Goal: Task Accomplishment & Management: Use online tool/utility

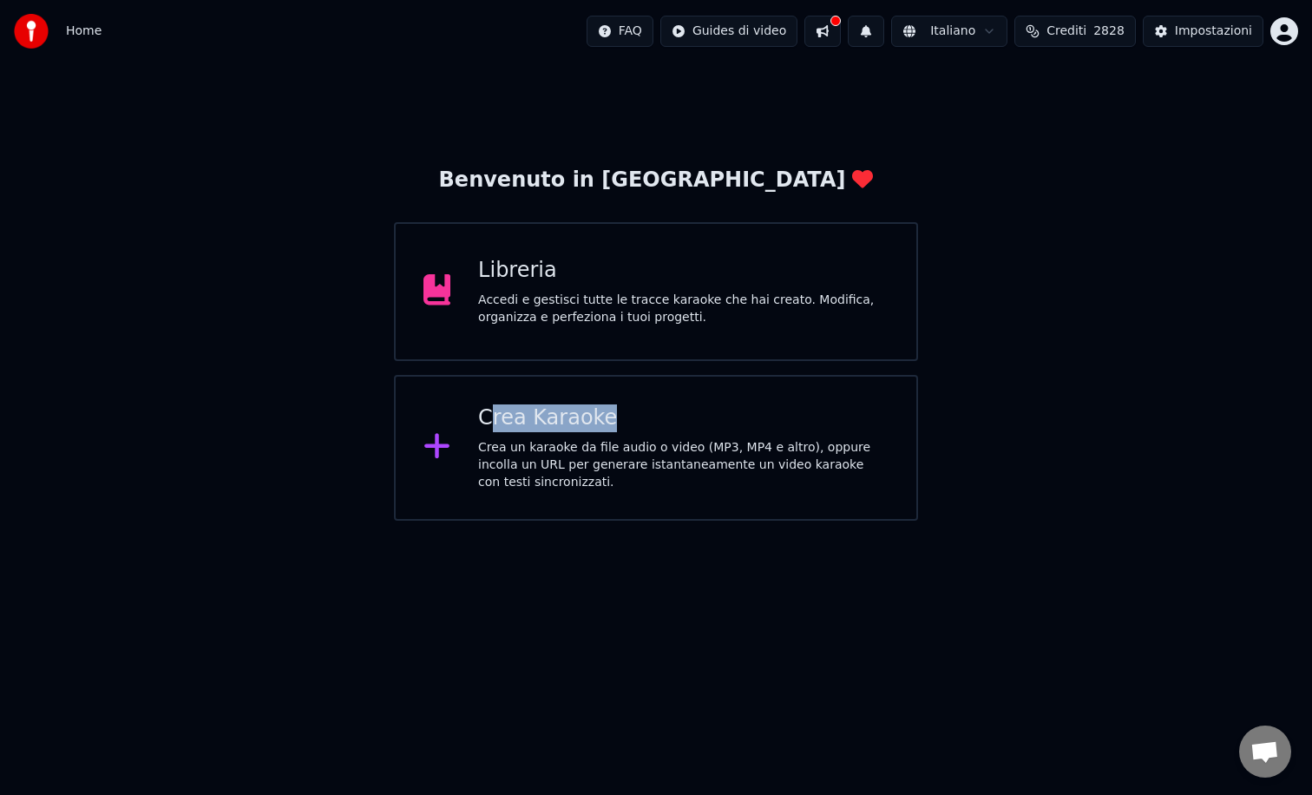
click at [491, 431] on div "Crea Karaoke Crea un karaoke da file audio o video (MP3, MP4 e altro), oppure i…" at bounding box center [683, 447] width 411 height 87
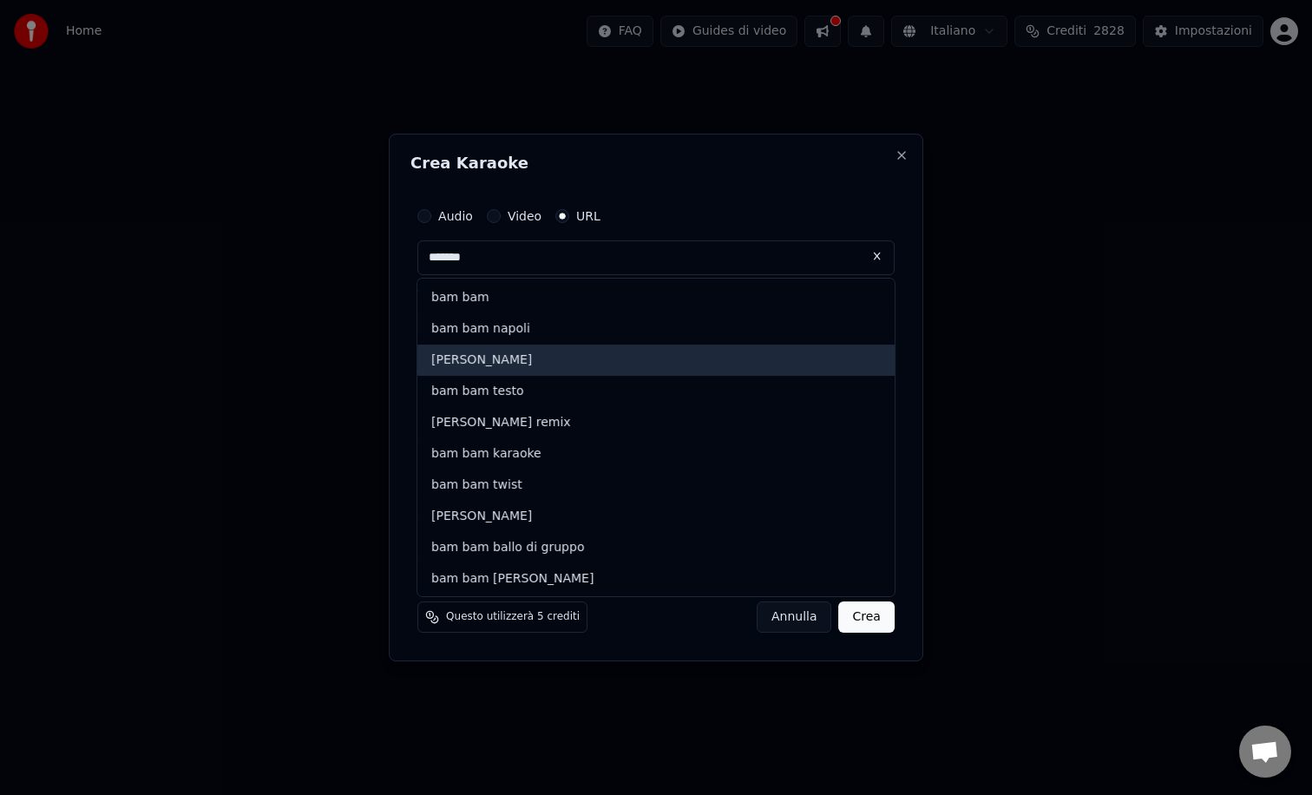
click at [463, 362] on div "[PERSON_NAME]" at bounding box center [655, 360] width 477 height 31
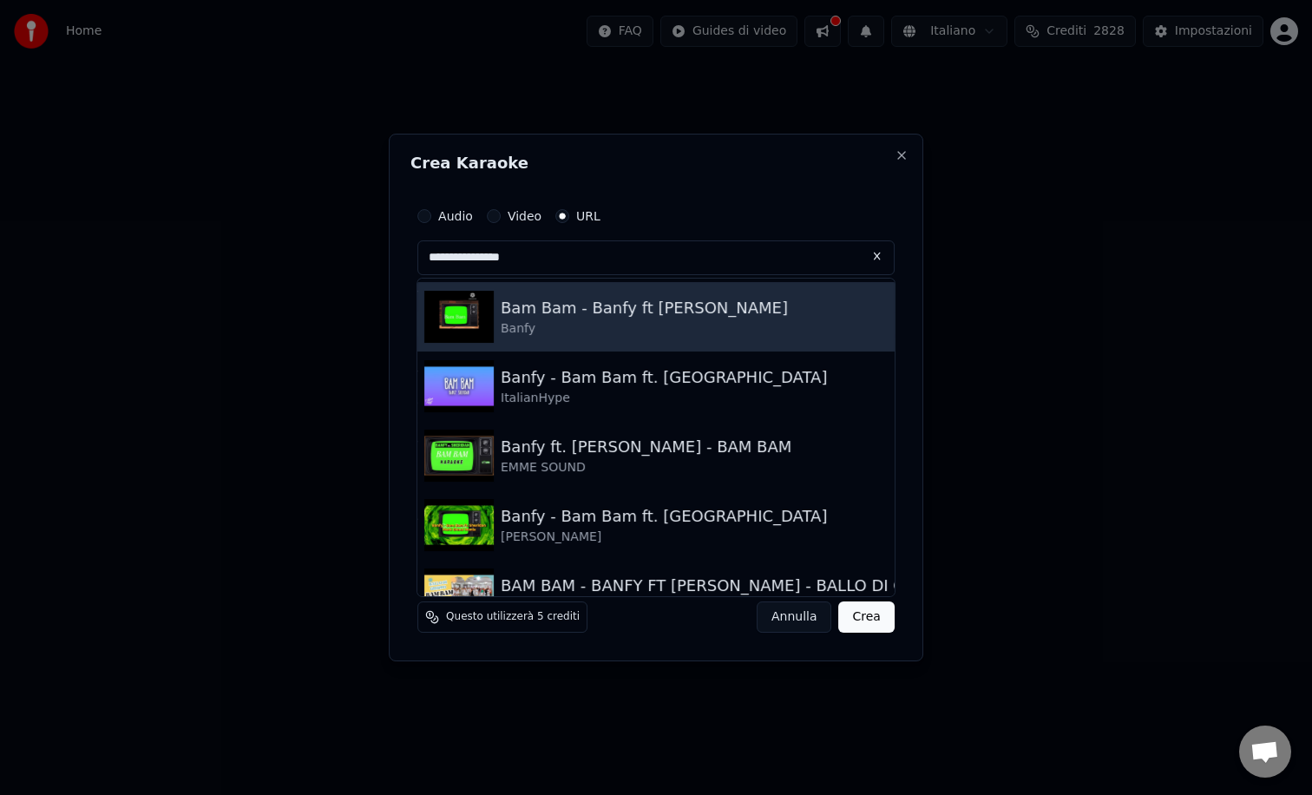
click at [491, 324] on img at bounding box center [458, 317] width 69 height 52
type input "**********"
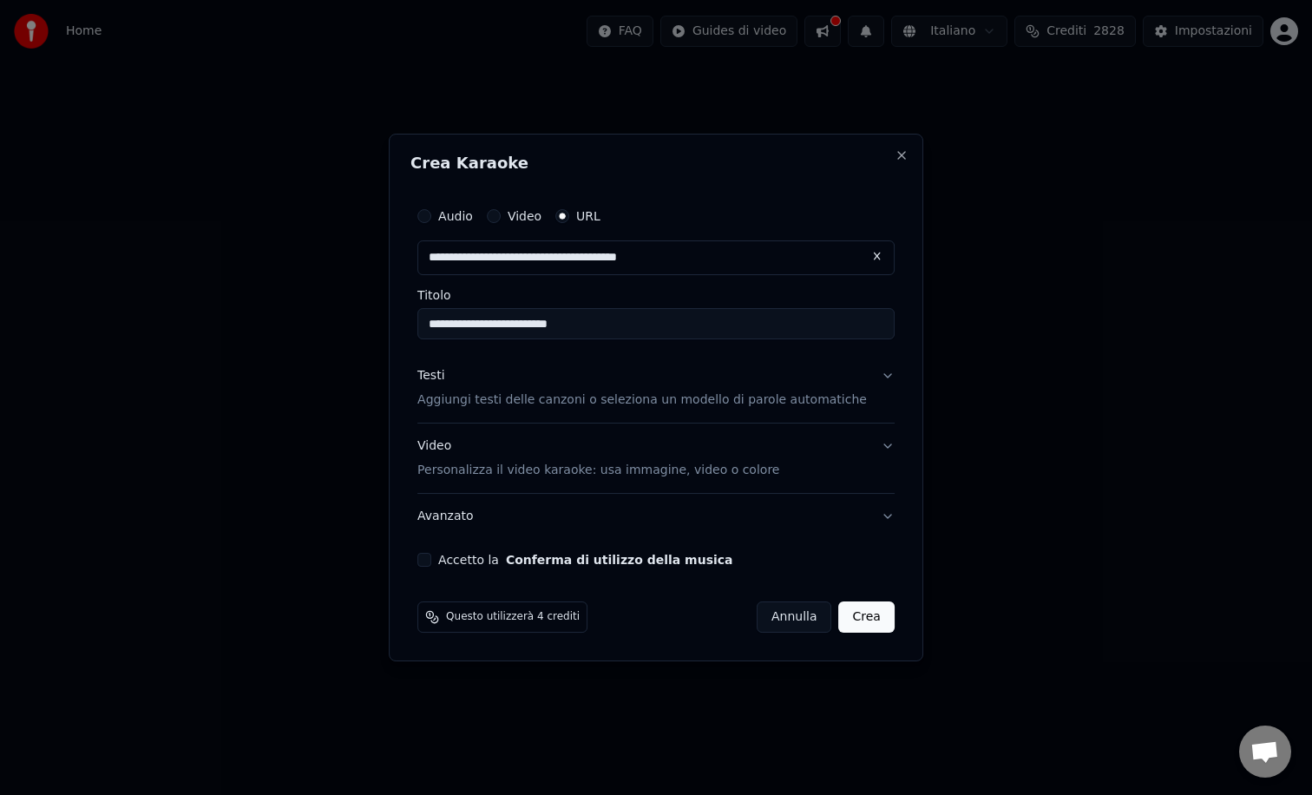
click at [872, 378] on button "Testi Aggiungi testi delle canzoni o seleziona un modello di parole automatiche" at bounding box center [655, 387] width 477 height 69
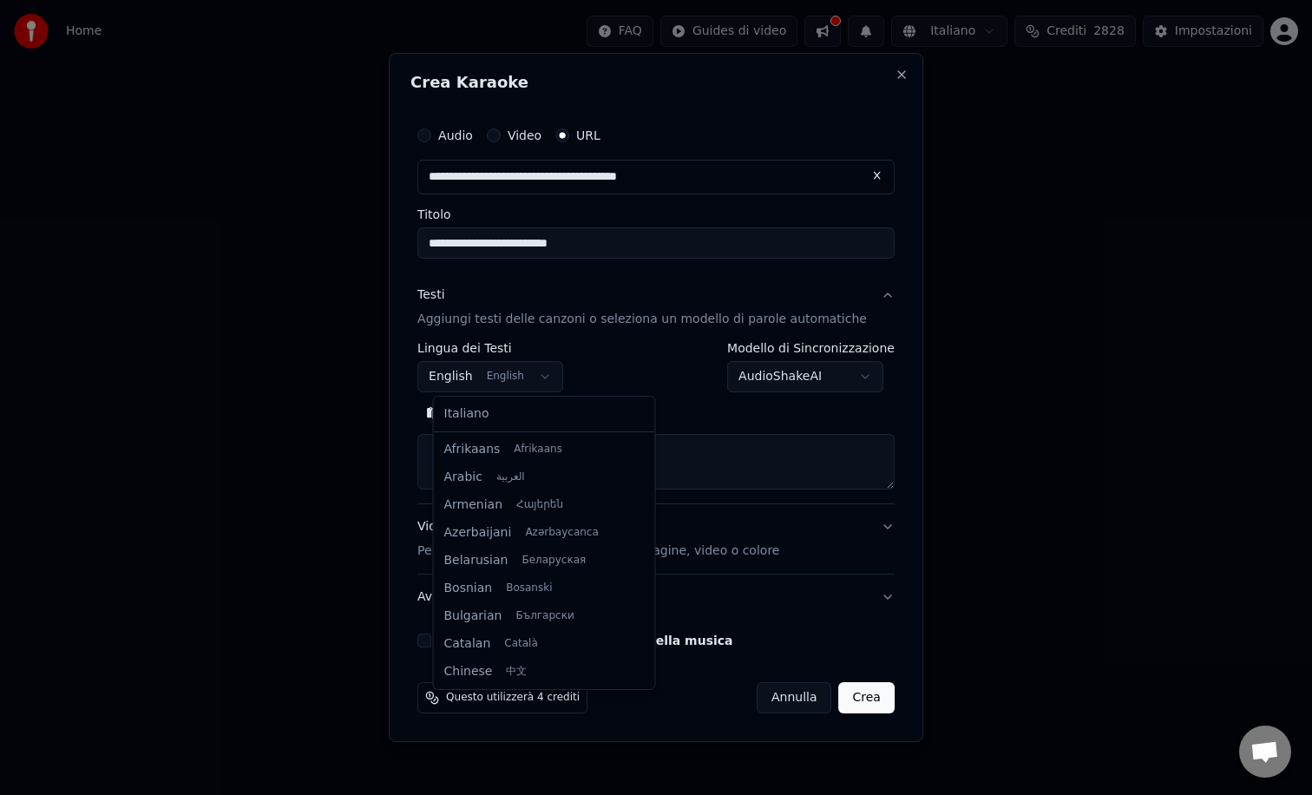
click at [553, 381] on body "**********" at bounding box center [656, 260] width 1312 height 521
select select "**"
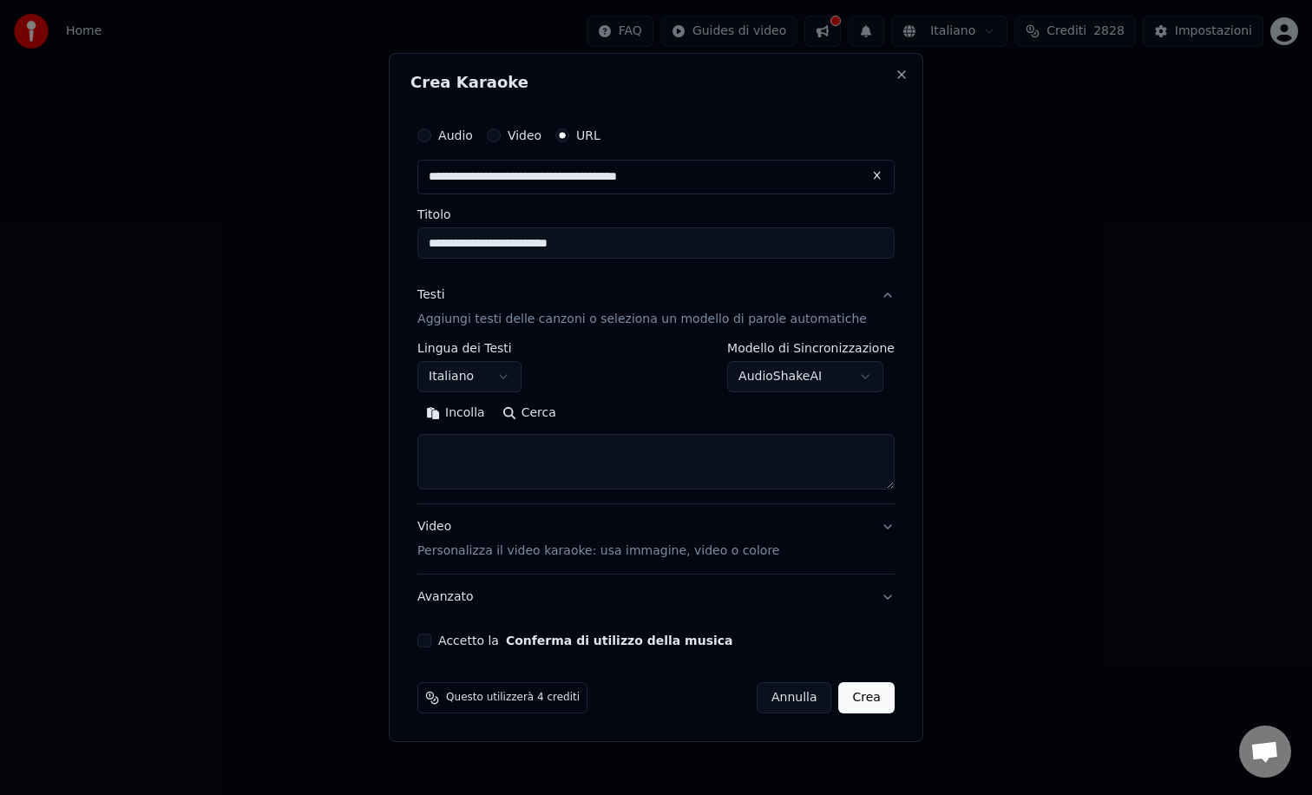
click at [547, 416] on button "Cerca" at bounding box center [529, 413] width 71 height 28
click at [516, 440] on textarea at bounding box center [655, 462] width 477 height 56
paste textarea "**********"
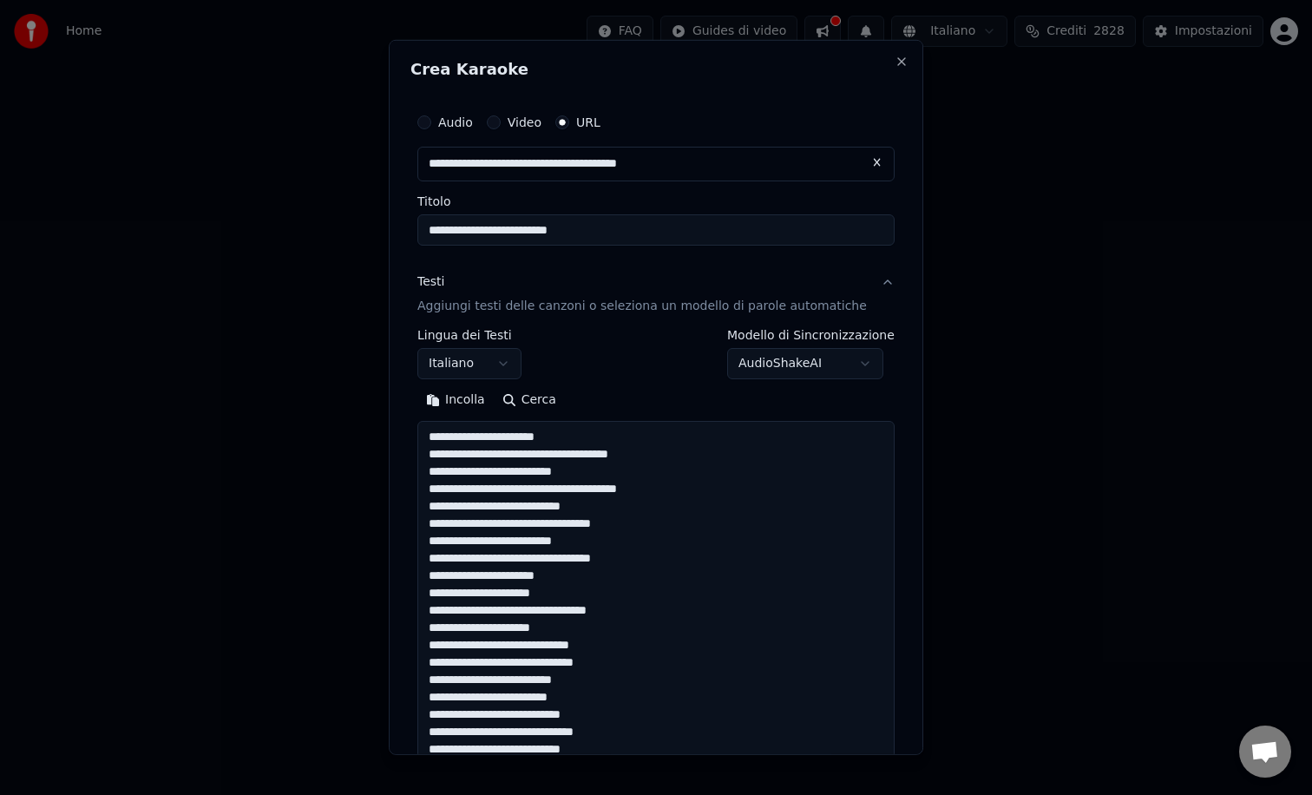
scroll to position [906, 0]
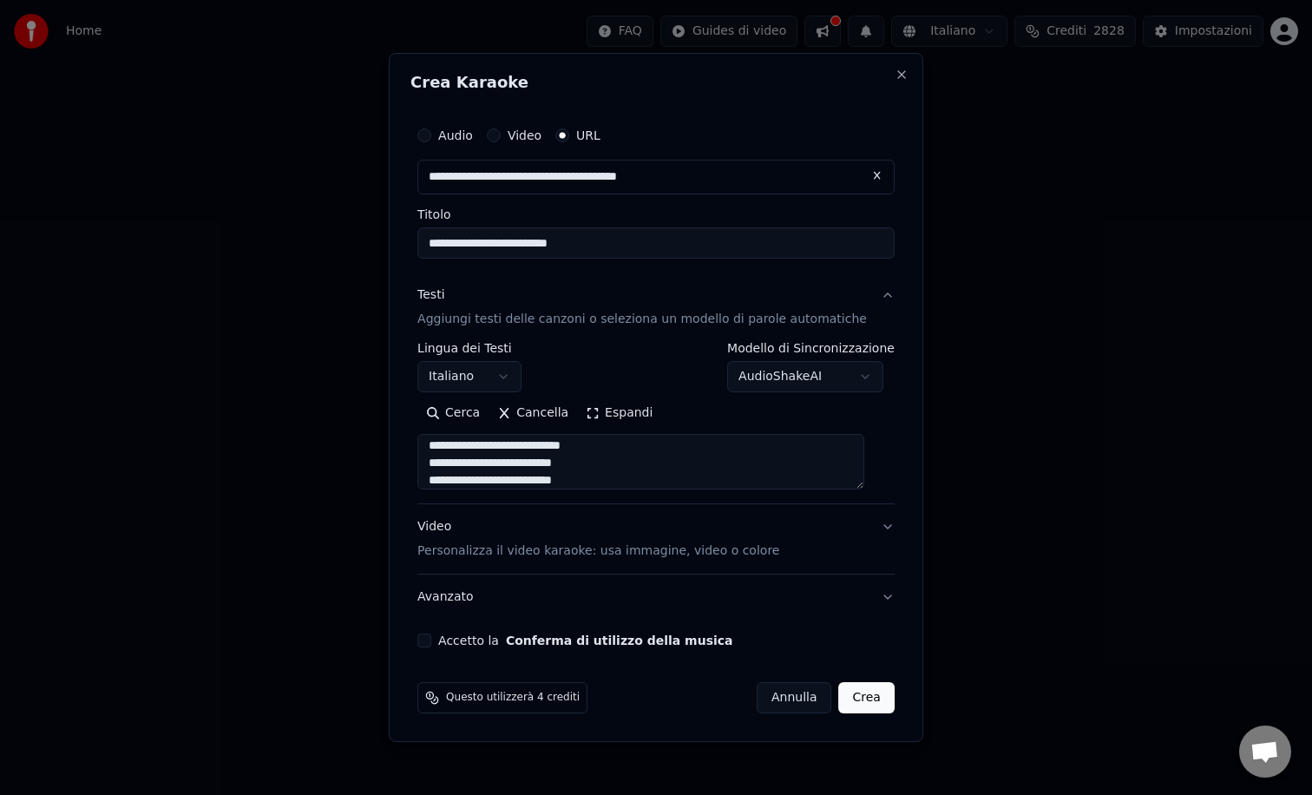
type textarea "**********"
click at [431, 641] on button "Accetto la Conferma di utilizzo della musica" at bounding box center [424, 641] width 14 height 14
click at [861, 700] on button "Crea" at bounding box center [867, 697] width 56 height 31
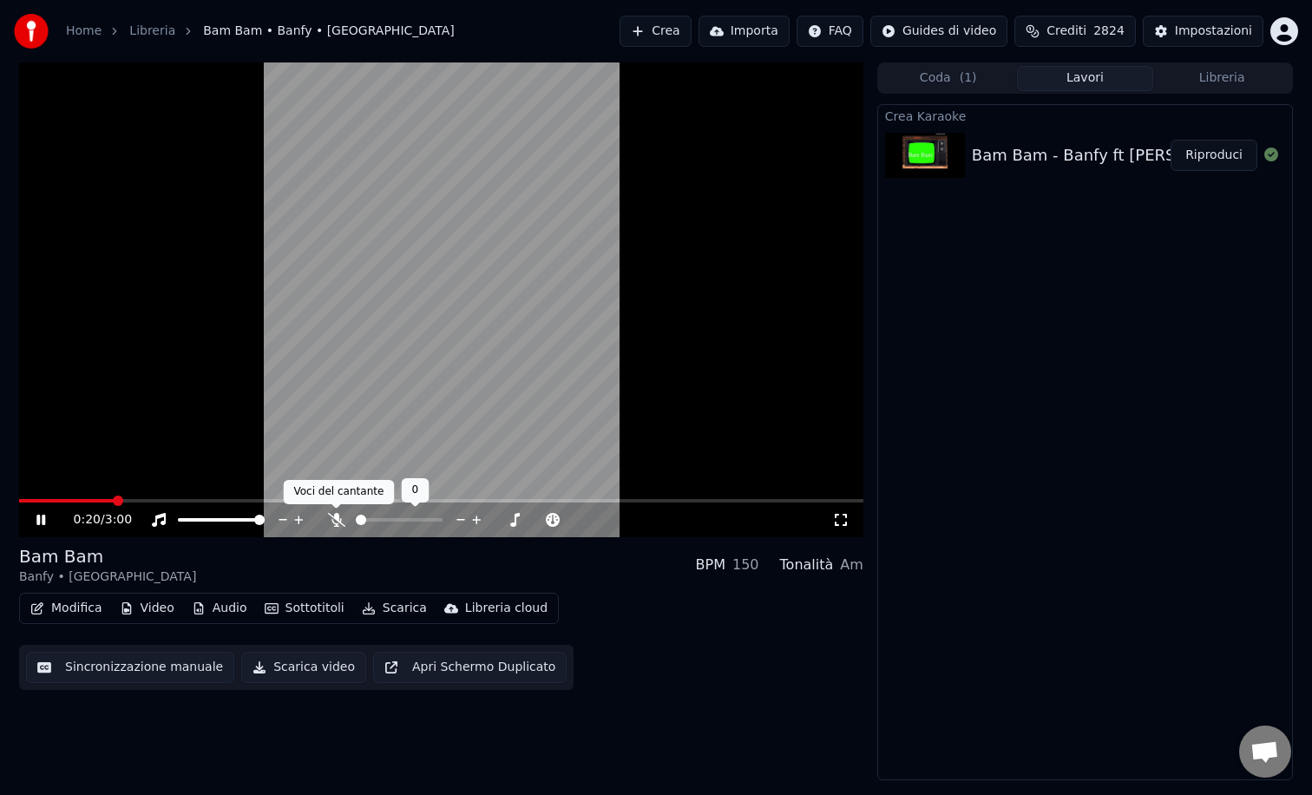
click at [338, 519] on icon at bounding box center [336, 520] width 17 height 14
click at [290, 666] on button "Scarica video" at bounding box center [303, 667] width 125 height 31
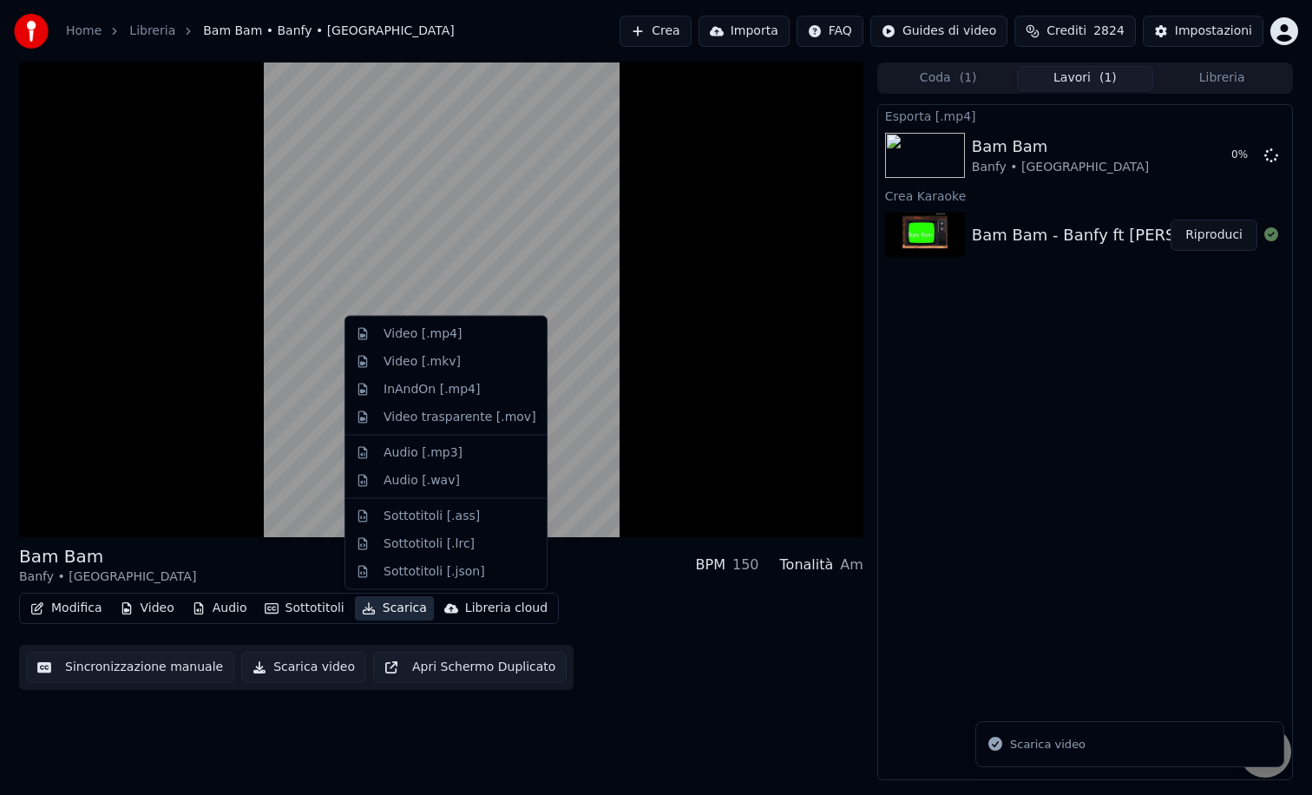
click at [385, 608] on button "Scarica" at bounding box center [394, 608] width 79 height 24
click at [387, 334] on div "Video [.mp4]" at bounding box center [423, 333] width 78 height 17
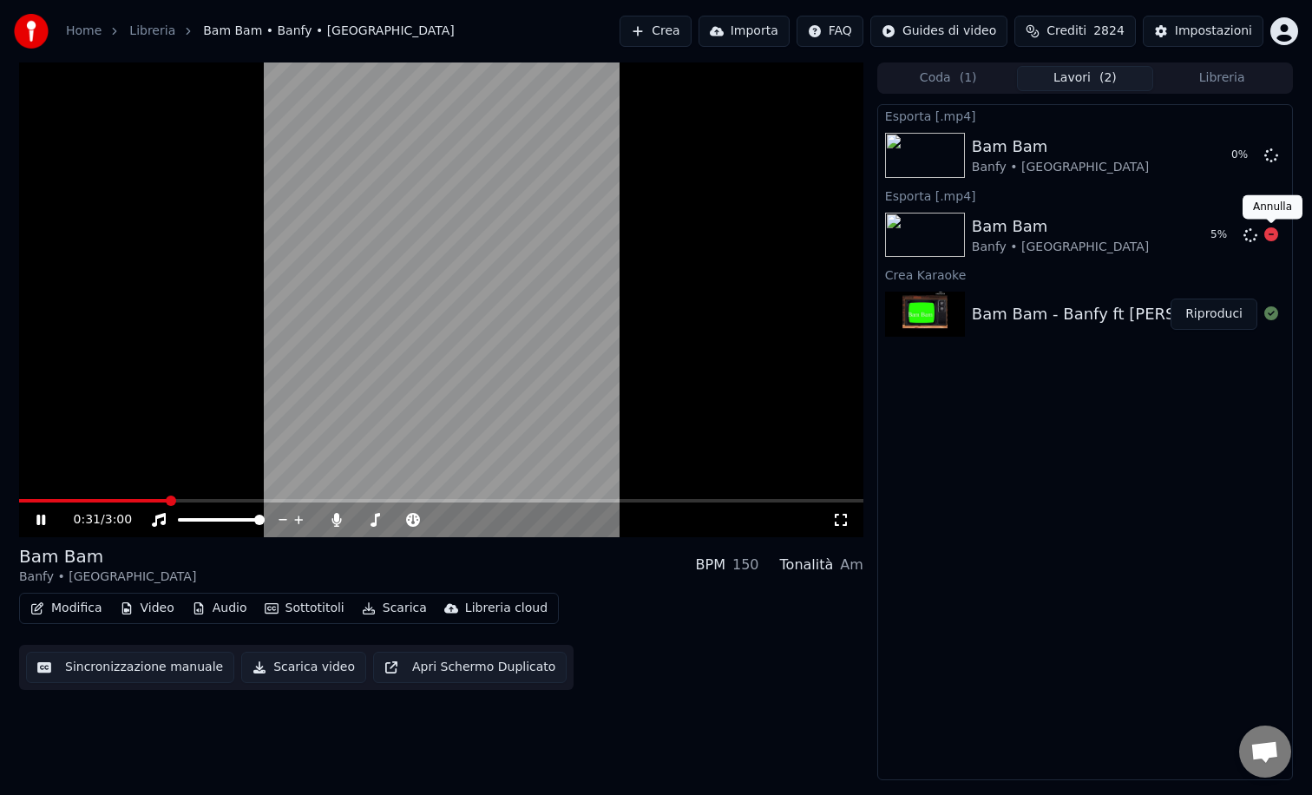
click at [1274, 238] on icon at bounding box center [1271, 234] width 14 height 14
click at [37, 516] on icon at bounding box center [40, 520] width 9 height 10
click at [1199, 154] on button "Mostra" at bounding box center [1221, 155] width 71 height 31
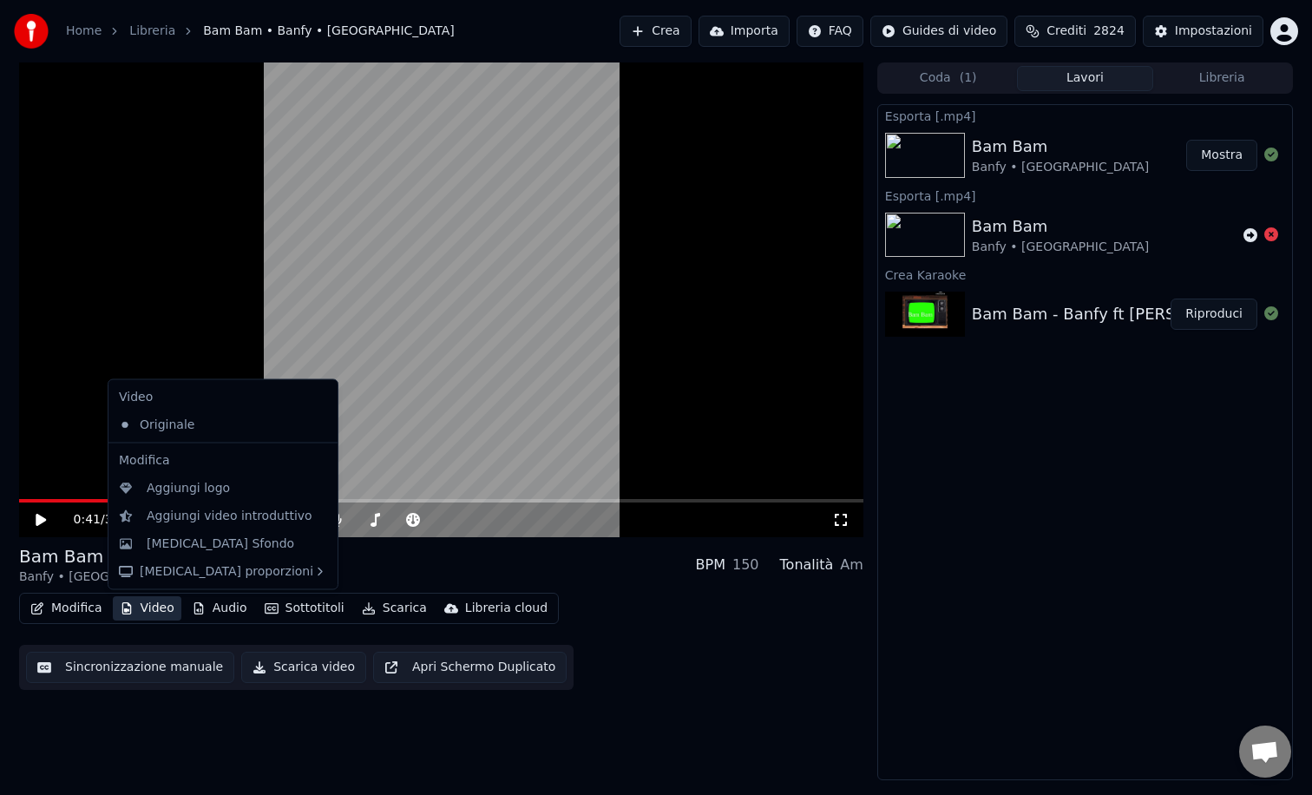
click at [140, 610] on button "Video" at bounding box center [147, 608] width 69 height 24
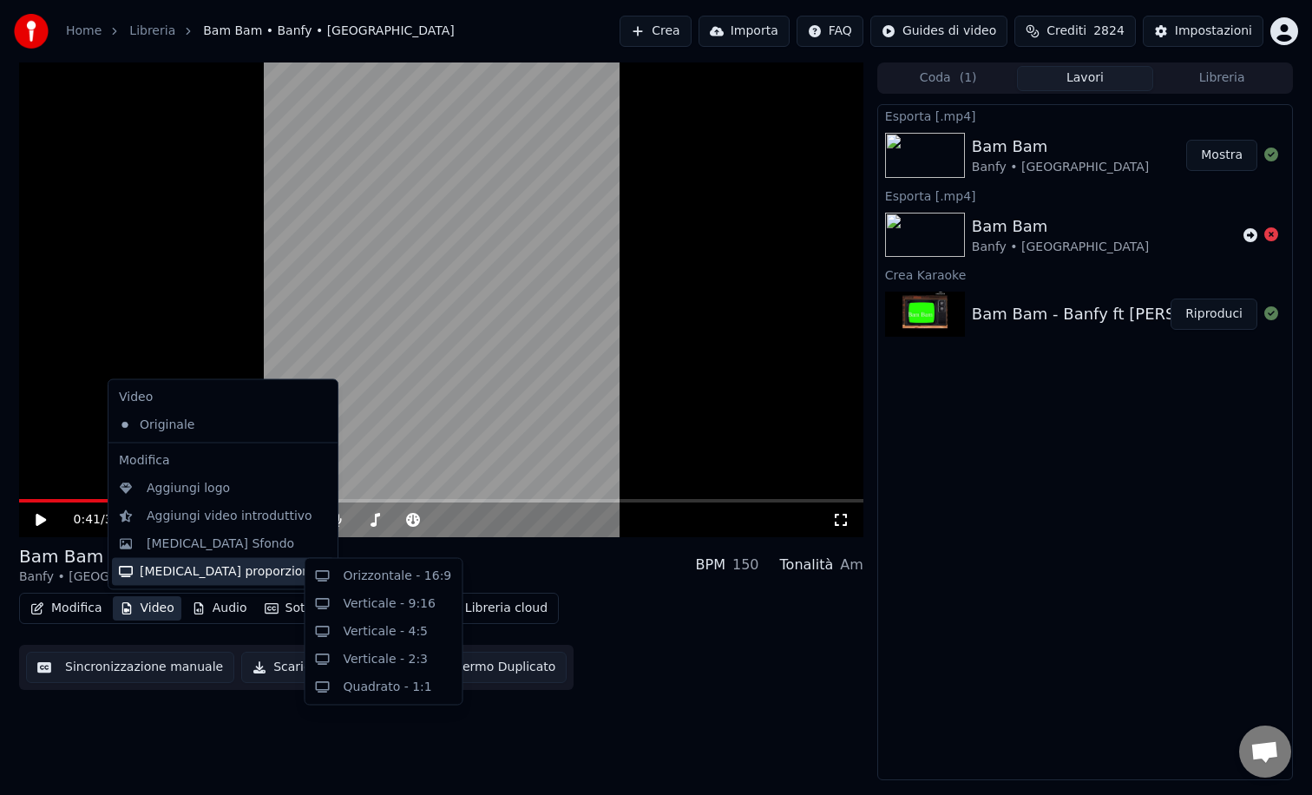
click at [185, 568] on div "[MEDICAL_DATA] proporzioni" at bounding box center [223, 571] width 222 height 28
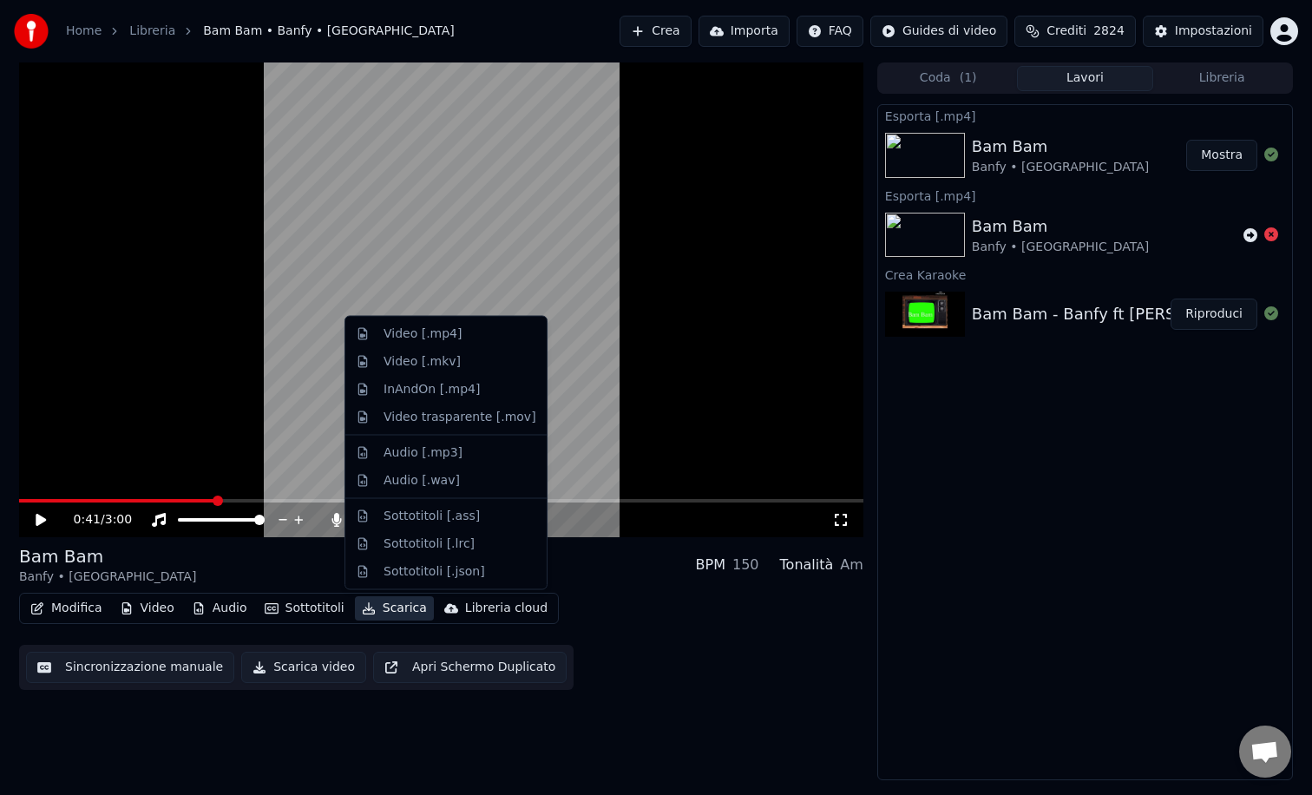
click at [148, 608] on button "Video" at bounding box center [147, 608] width 69 height 24
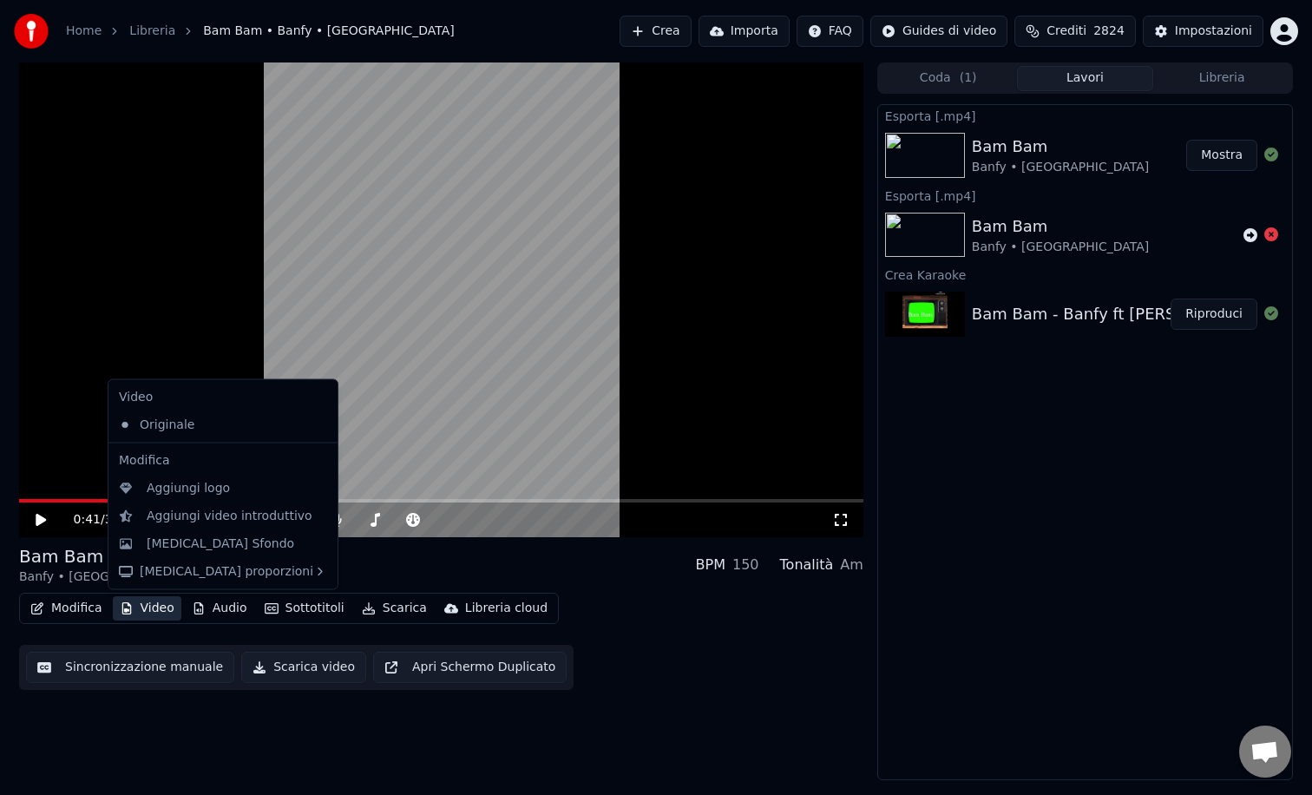
click at [148, 608] on button "Video" at bounding box center [147, 608] width 69 height 24
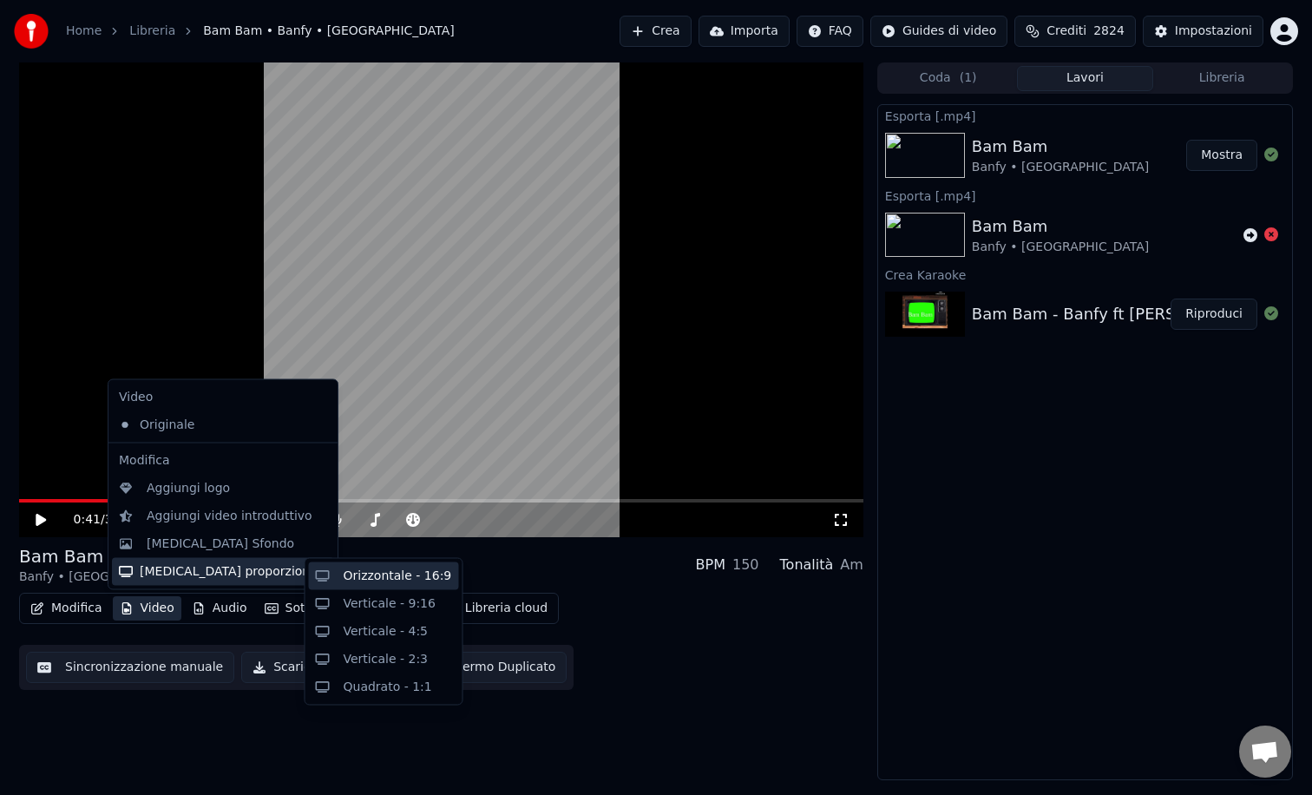
click at [389, 573] on div "Orizzontale - 16:9" at bounding box center [398, 576] width 108 height 17
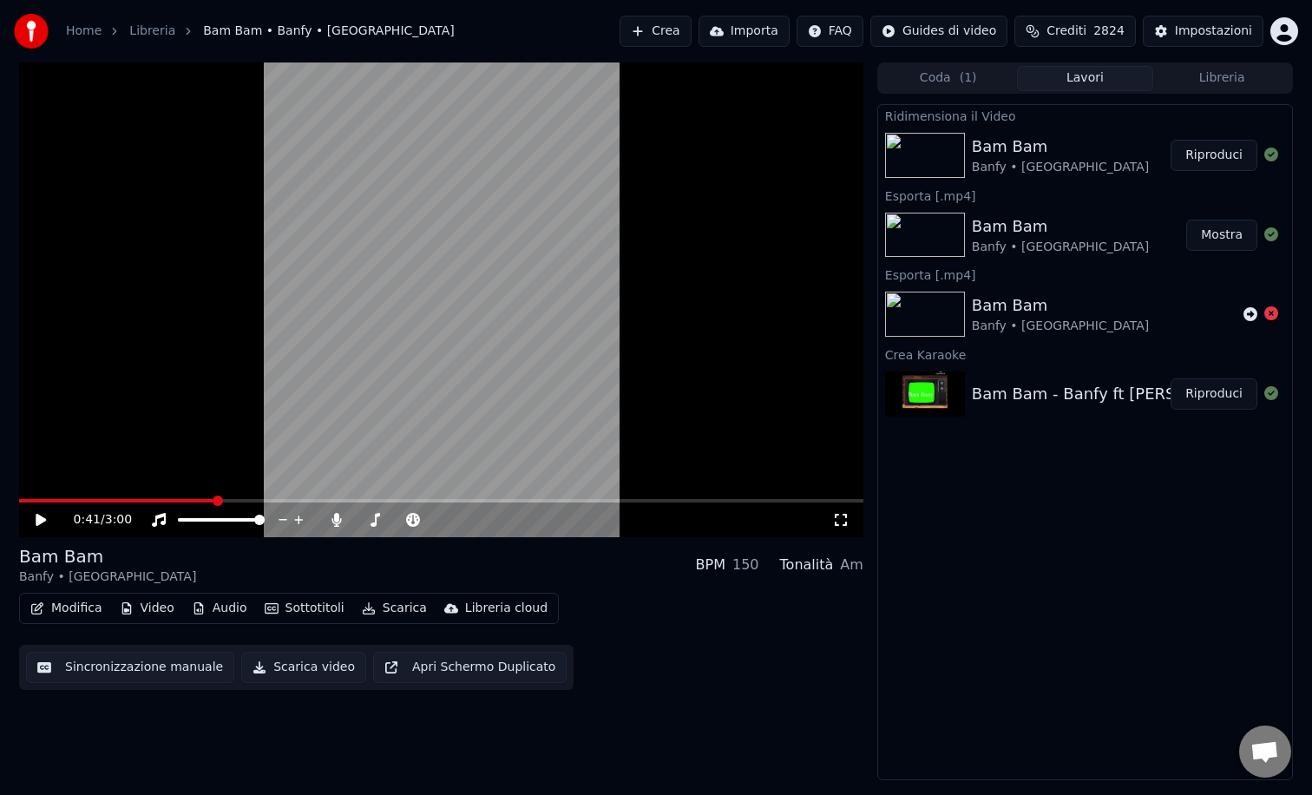
click at [1210, 164] on button "Riproduci" at bounding box center [1214, 155] width 87 height 31
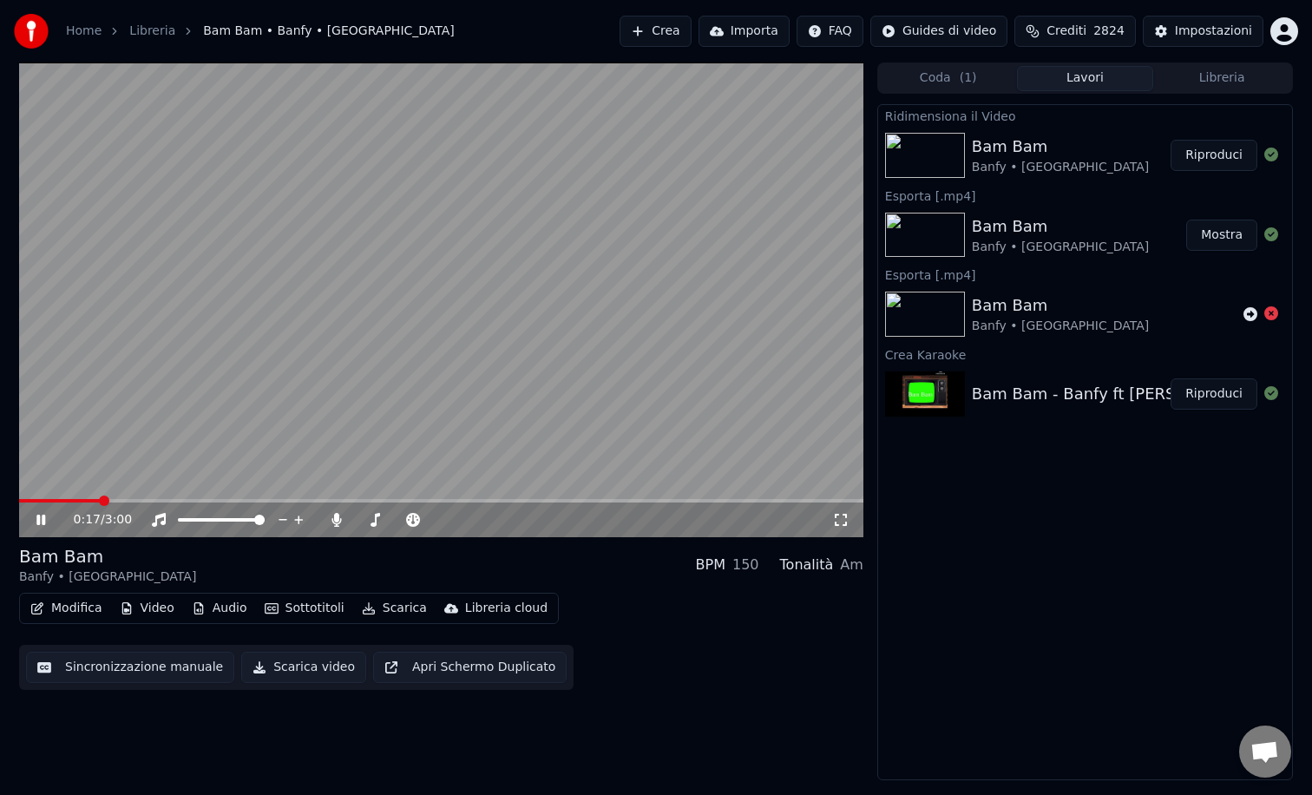
click at [371, 612] on button "Scarica" at bounding box center [394, 608] width 79 height 24
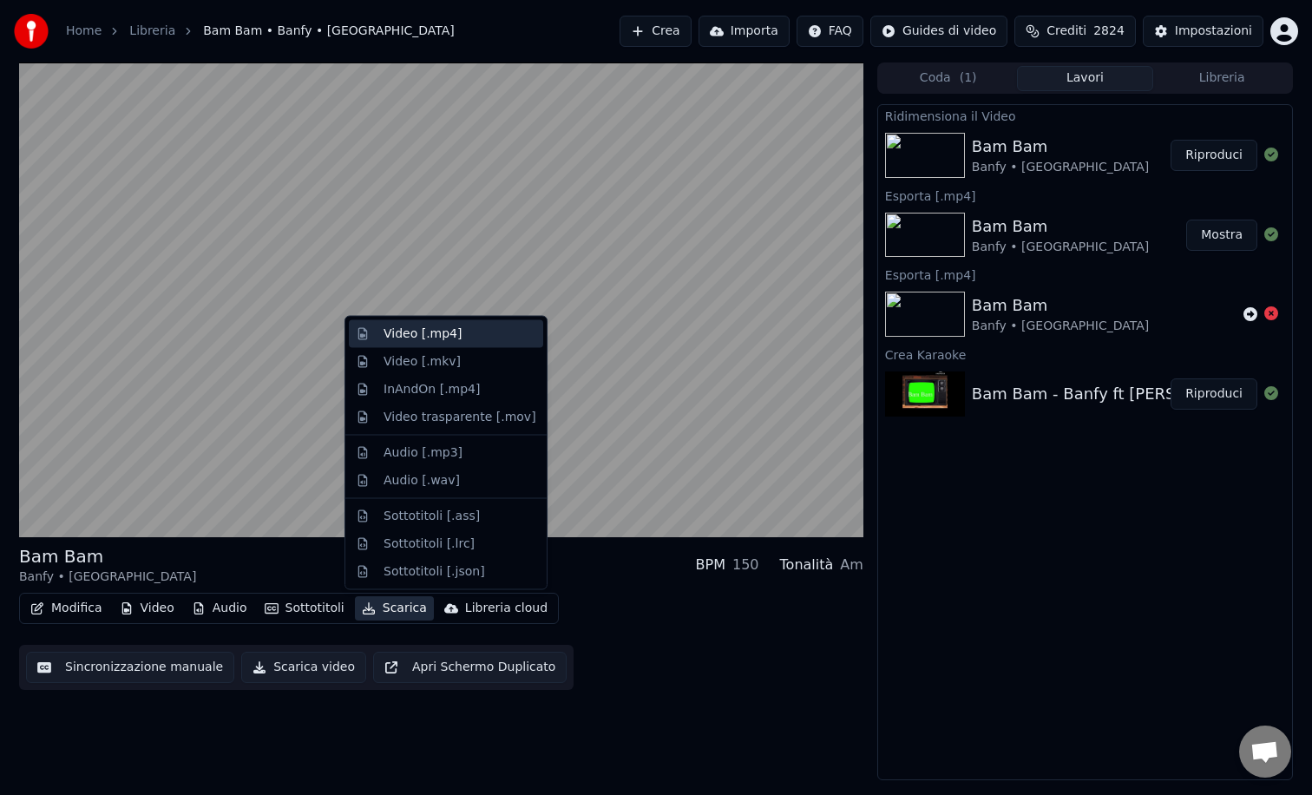
click at [430, 331] on div "Video [.mp4]" at bounding box center [423, 333] width 78 height 17
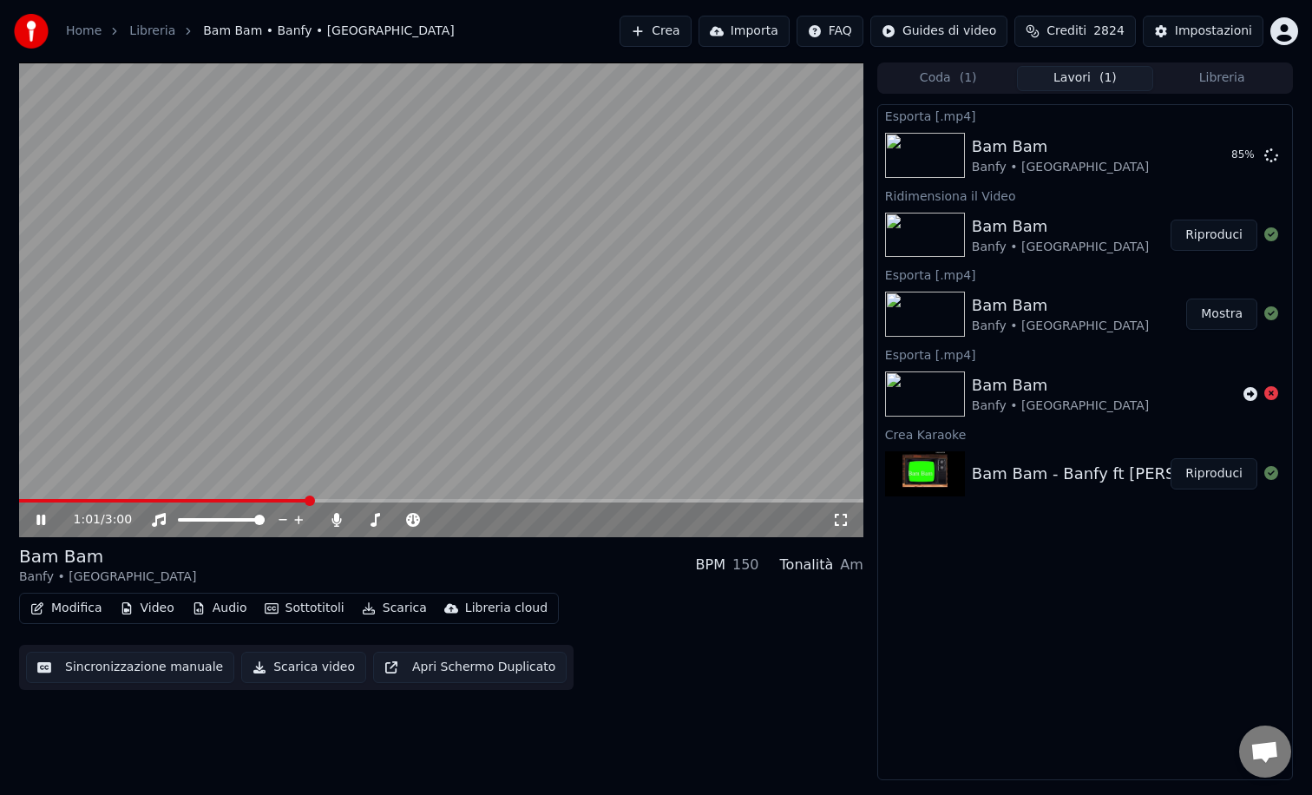
click at [37, 522] on icon at bounding box center [40, 520] width 9 height 10
click at [1207, 161] on button "Mostra" at bounding box center [1221, 155] width 71 height 31
